Goal: Task Accomplishment & Management: Manage account settings

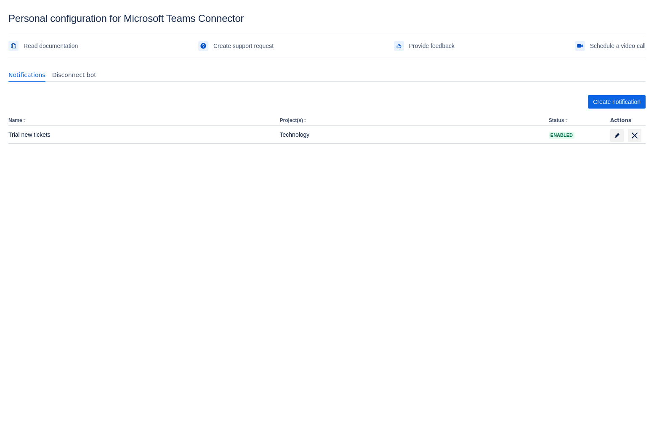
click at [321, 203] on body "Personal configuration for Microsoft Teams Connector Read documentation Create …" at bounding box center [327, 225] width 654 height 425
drag, startPoint x: 402, startPoint y: 227, endPoint x: 508, endPoint y: 105, distance: 161.2
click at [402, 226] on body "Personal configuration for Microsoft Teams Connector Read documentation Create …" at bounding box center [327, 225] width 654 height 425
